Goal: Transaction & Acquisition: Purchase product/service

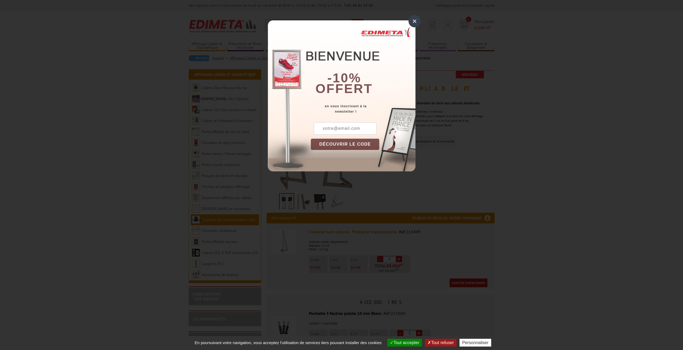
click at [359, 130] on input "text" at bounding box center [345, 128] width 63 height 12
type input "ol.migot@gmail.com"
click at [344, 142] on button "DÉCOUVRIR LE CODE" at bounding box center [345, 144] width 69 height 11
drag, startPoint x: 338, startPoint y: 129, endPoint x: 315, endPoint y: 129, distance: 22.8
click at [315, 129] on div "New10" at bounding box center [337, 128] width 52 height 12
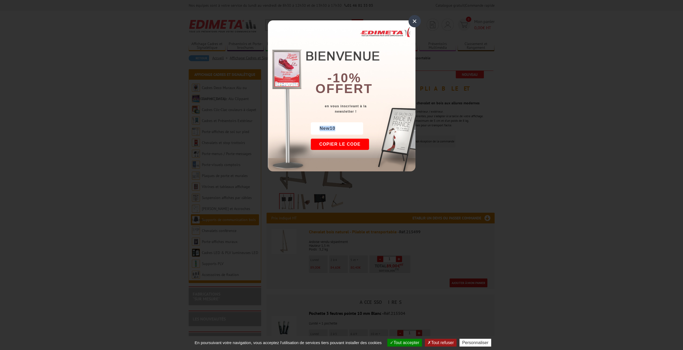
copy div "New10"
click at [405, 127] on div "ol.migot@gmail.com New10 DÉCOUVRIR LE CODE Copier le code Continuer sur edimeta…" at bounding box center [363, 146] width 105 height 49
click at [343, 143] on button "Copier le code" at bounding box center [340, 144] width 59 height 11
click at [415, 21] on div "×" at bounding box center [415, 21] width 12 height 12
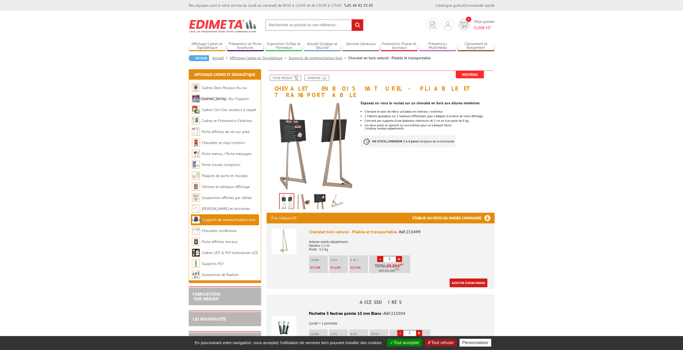
scroll to position [54, 0]
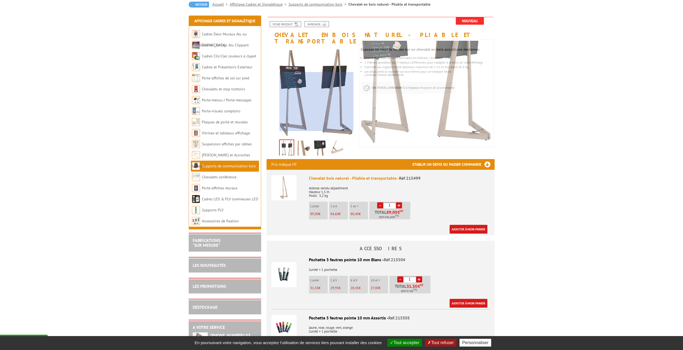
click at [316, 113] on div at bounding box center [316, 101] width 74 height 59
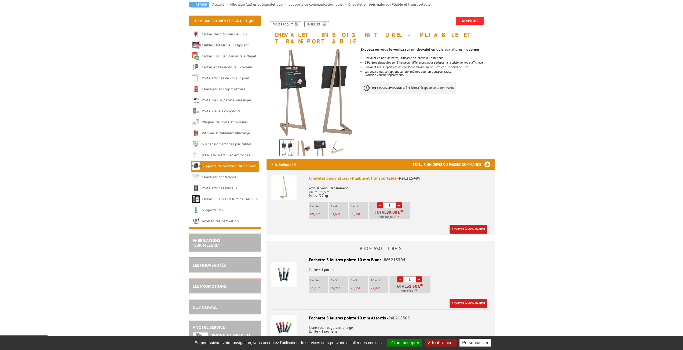
click at [304, 141] on img at bounding box center [303, 149] width 13 height 17
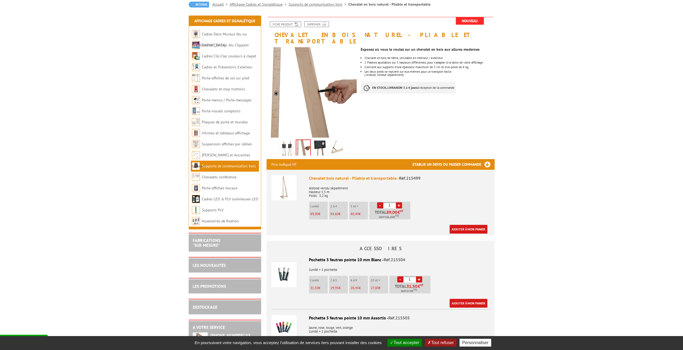
click at [322, 141] on img at bounding box center [319, 149] width 13 height 17
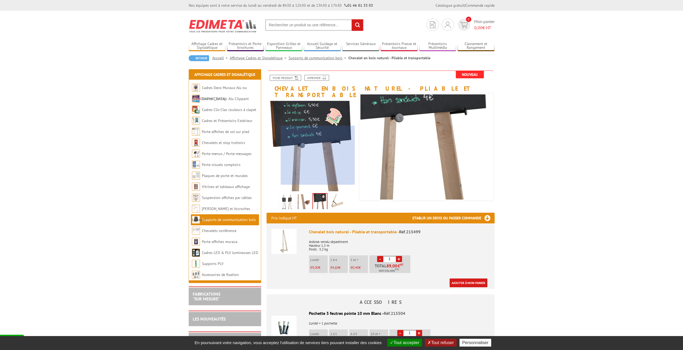
scroll to position [81, 0]
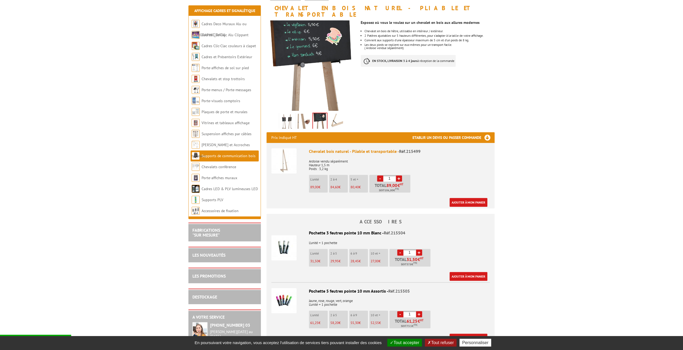
click at [339, 117] on img at bounding box center [336, 122] width 13 height 17
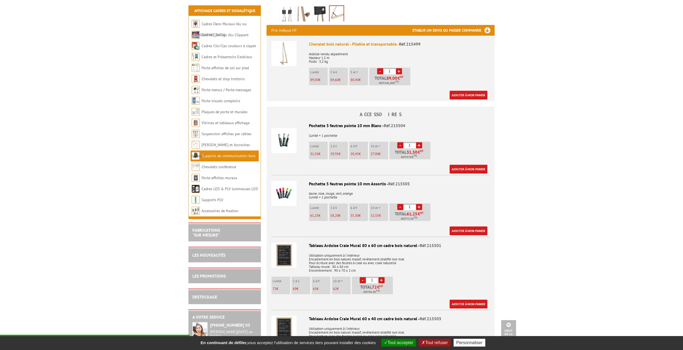
scroll to position [322, 0]
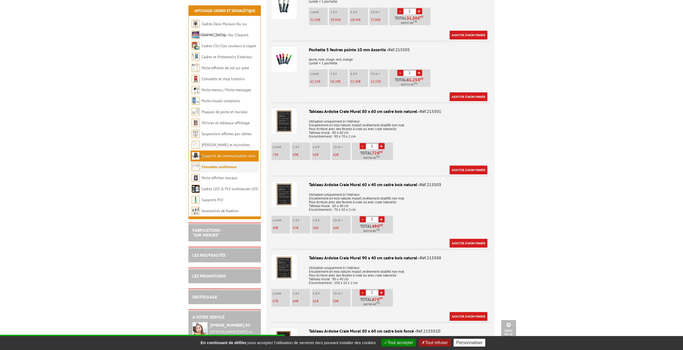
click at [215, 167] on link "Chevalets conférence" at bounding box center [219, 167] width 35 height 5
